Goal: Communication & Community: Connect with others

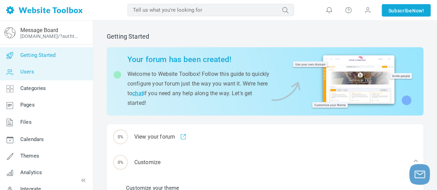
click at [25, 71] on span "Users" at bounding box center [27, 72] width 14 height 6
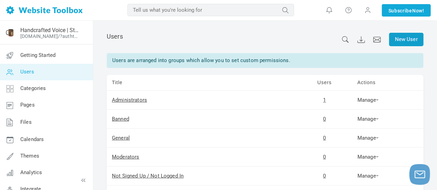
click at [396, 39] on link "New User" at bounding box center [406, 39] width 34 height 13
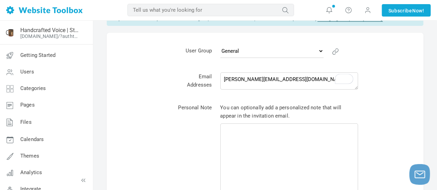
scroll to position [61, 0]
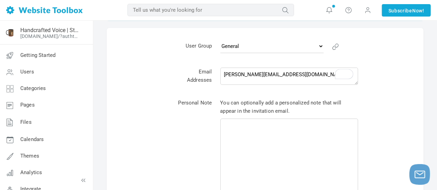
type textarea "[PERSON_NAME][EMAIL_ADDRESS][DOMAIN_NAME]"
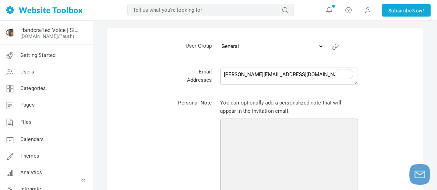
click at [269, 125] on textarea at bounding box center [290, 157] width 138 height 76
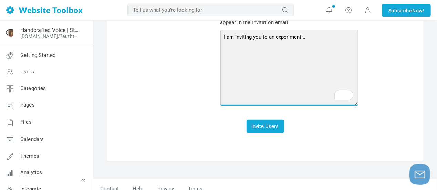
scroll to position [150, 0]
type textarea "I am inviting you to an experiment..."
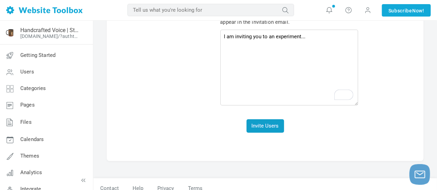
click at [262, 125] on button "Invite Users" at bounding box center [266, 125] width 38 height 13
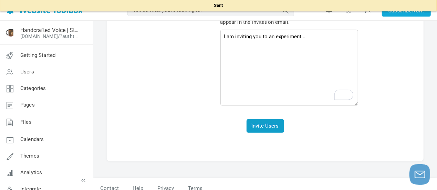
scroll to position [26, 0]
